Goal: Transaction & Acquisition: Purchase product/service

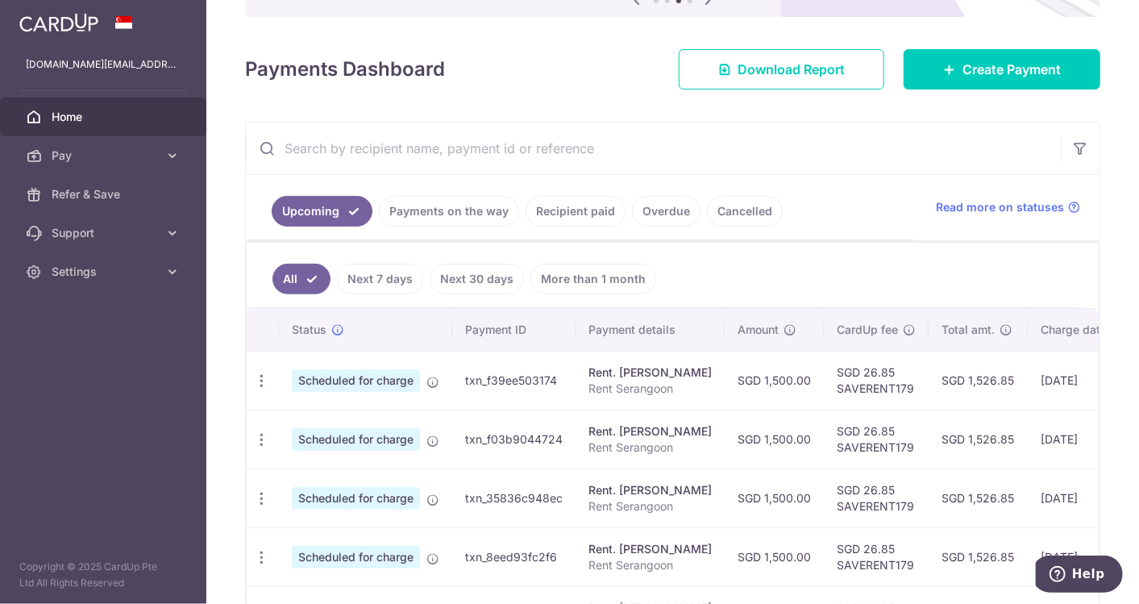
scroll to position [179, 0]
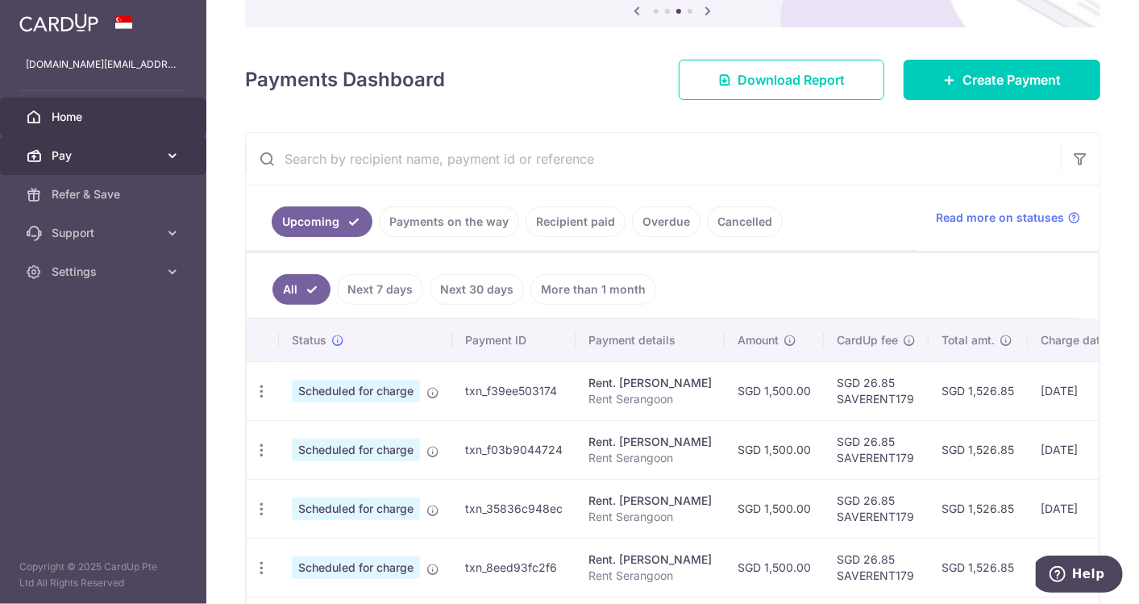
click at [136, 153] on span "Pay" at bounding box center [105, 156] width 106 height 16
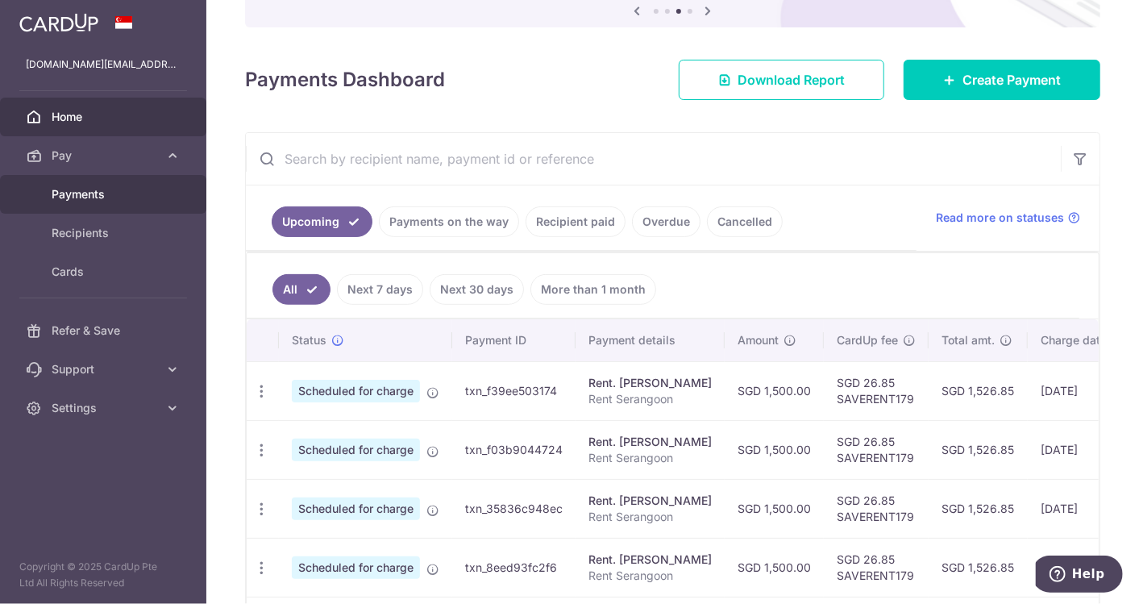
click at [138, 194] on span "Payments" at bounding box center [105, 194] width 106 height 16
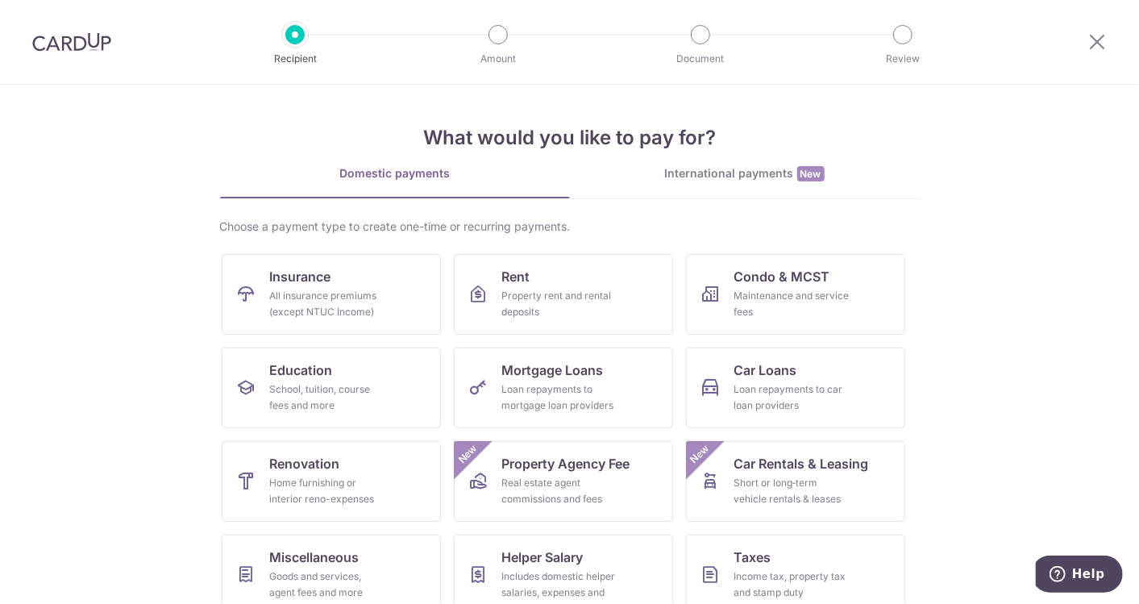
click at [725, 170] on div "International payments New" at bounding box center [745, 173] width 350 height 17
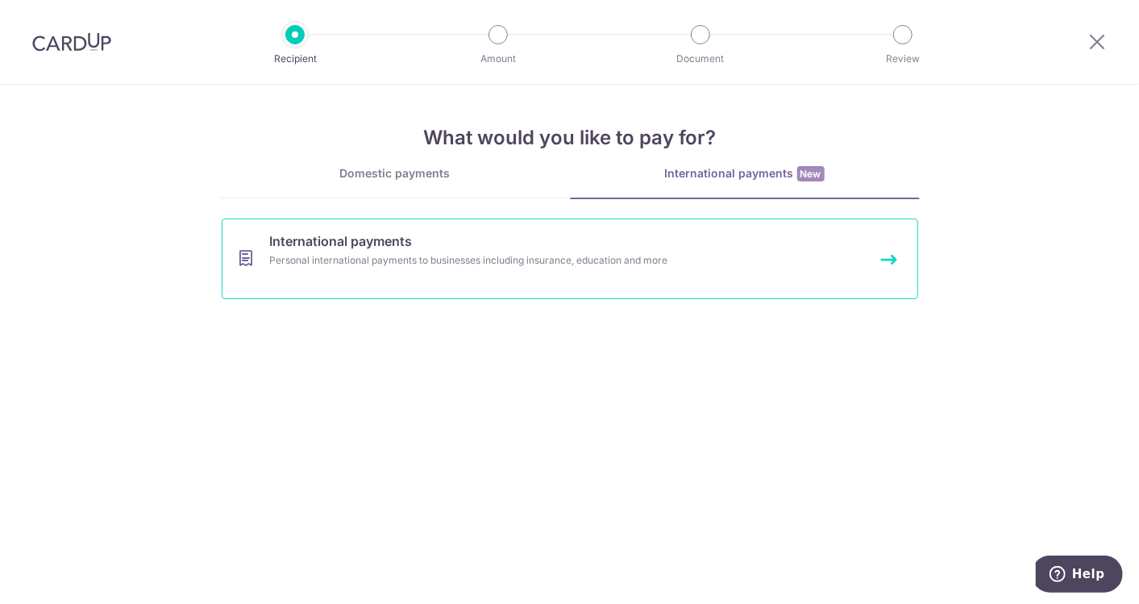
click at [450, 253] on div "Personal international payments to businesses including insurance, education an…" at bounding box center [548, 260] width 557 height 16
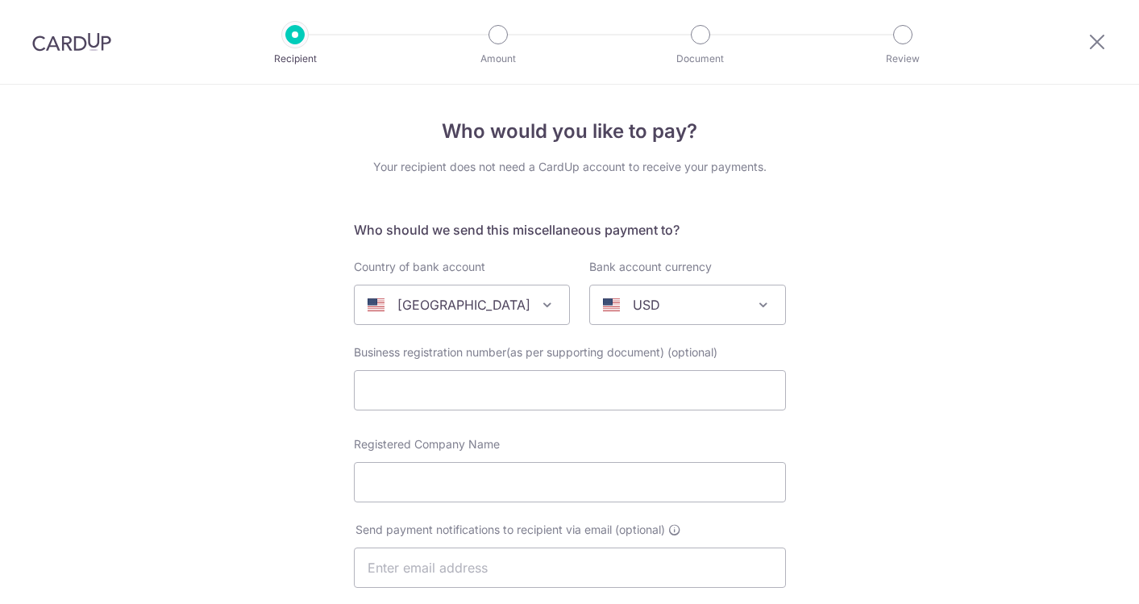
select select
